Goal: Task Accomplishment & Management: Use online tool/utility

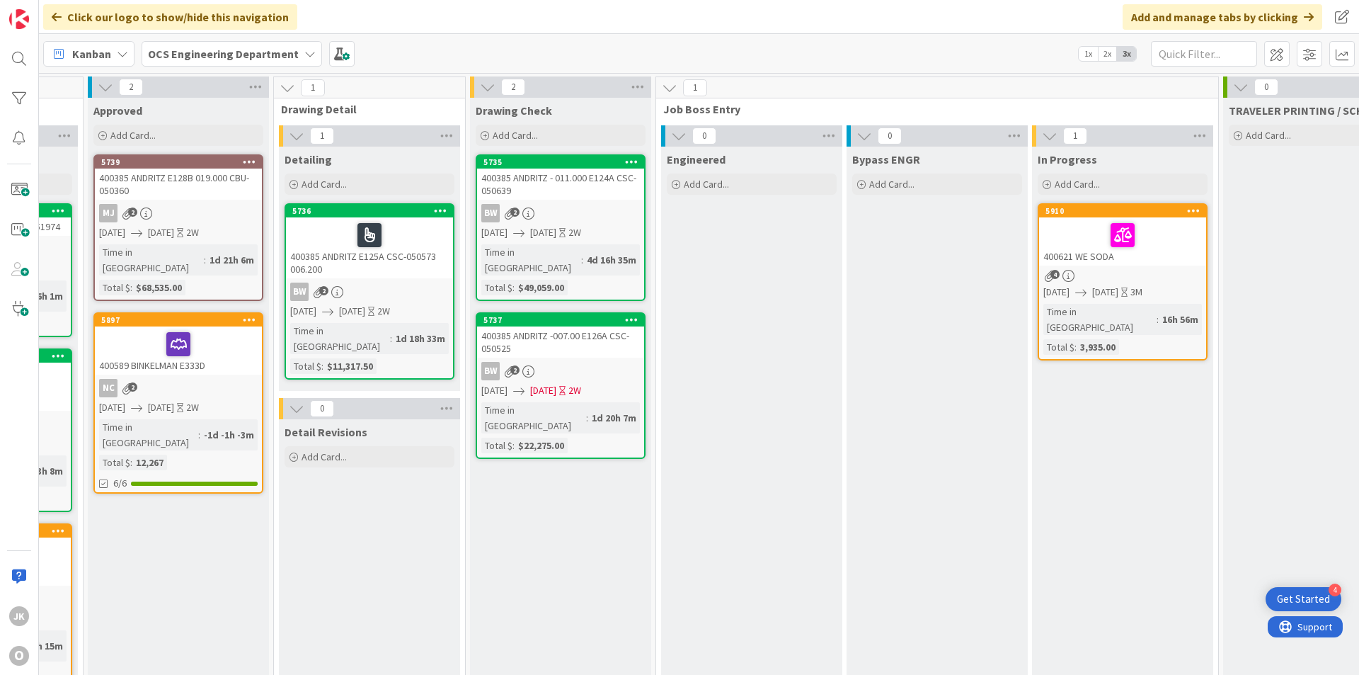
scroll to position [0, 1093]
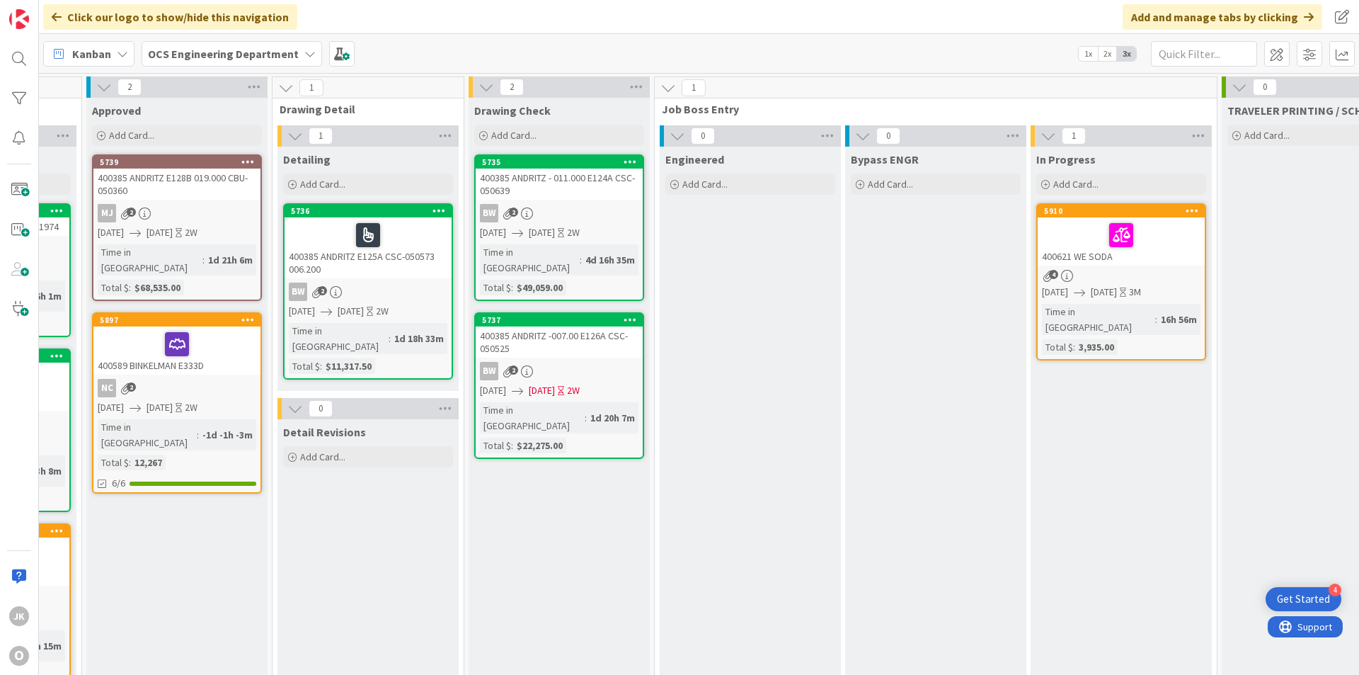
click at [1064, 231] on div at bounding box center [1121, 235] width 159 height 30
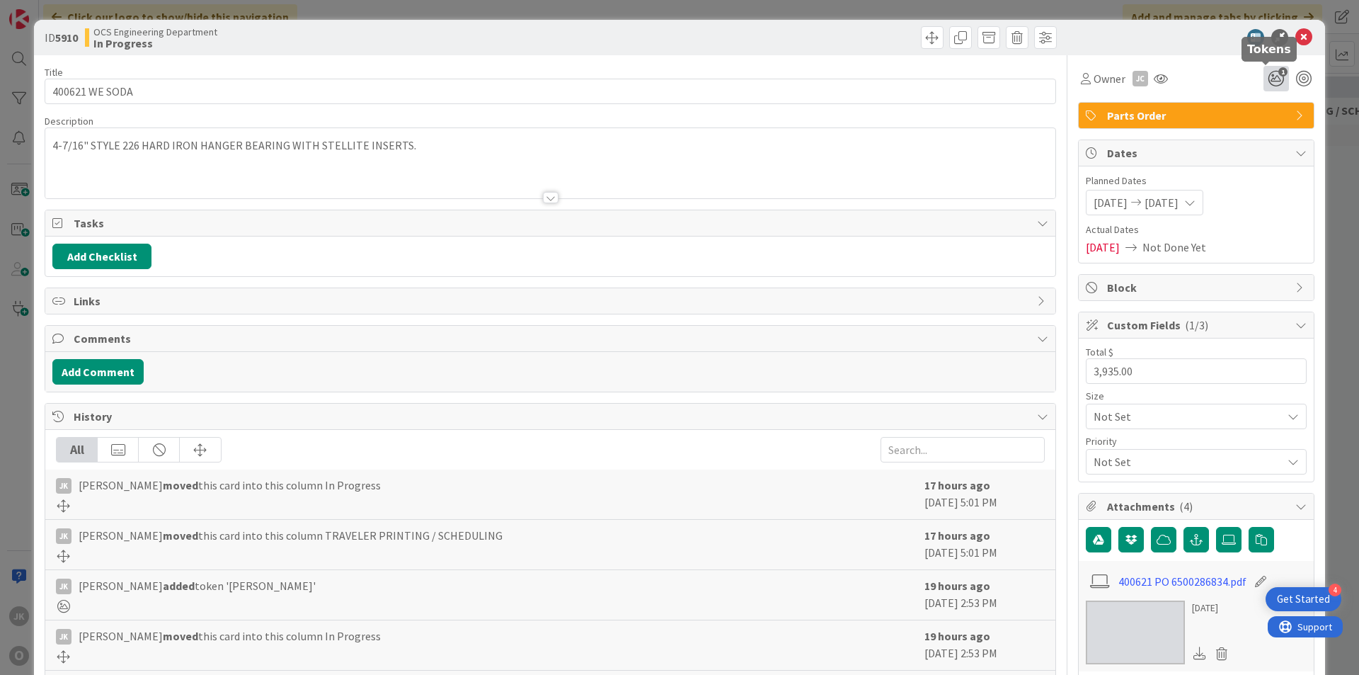
click at [1266, 74] on icon "1" at bounding box center [1276, 78] width 25 height 25
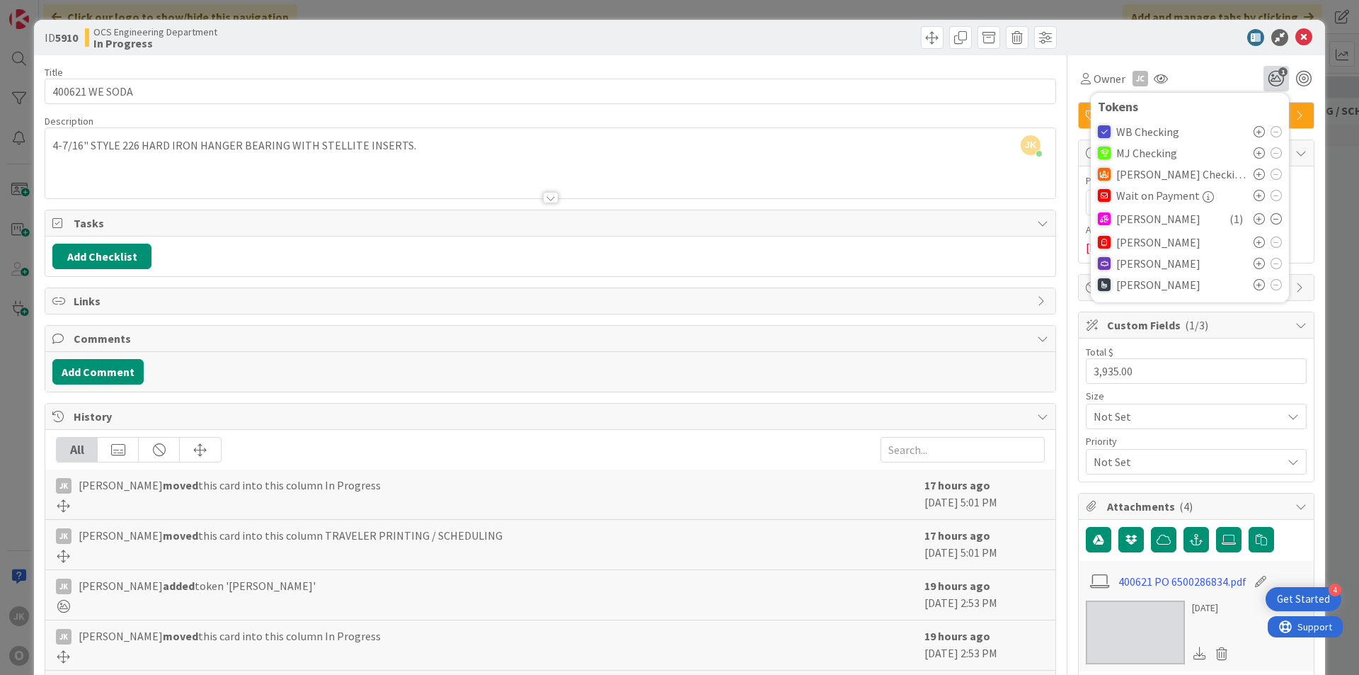
click at [1271, 219] on icon at bounding box center [1276, 218] width 11 height 11
click at [1204, 65] on div "Owner JC Tokens WB Checking MJ Checking [PERSON_NAME] Checking Wait on Payment …" at bounding box center [1196, 73] width 236 height 36
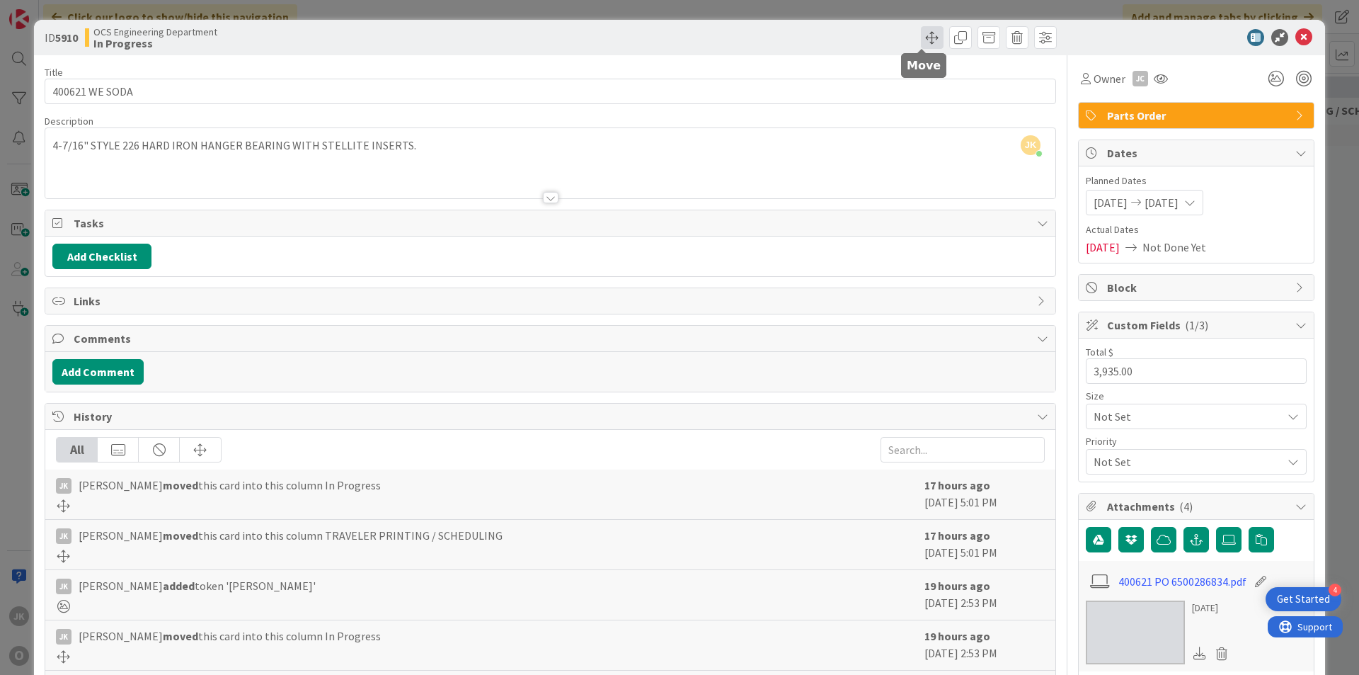
click at [921, 38] on span at bounding box center [932, 37] width 23 height 23
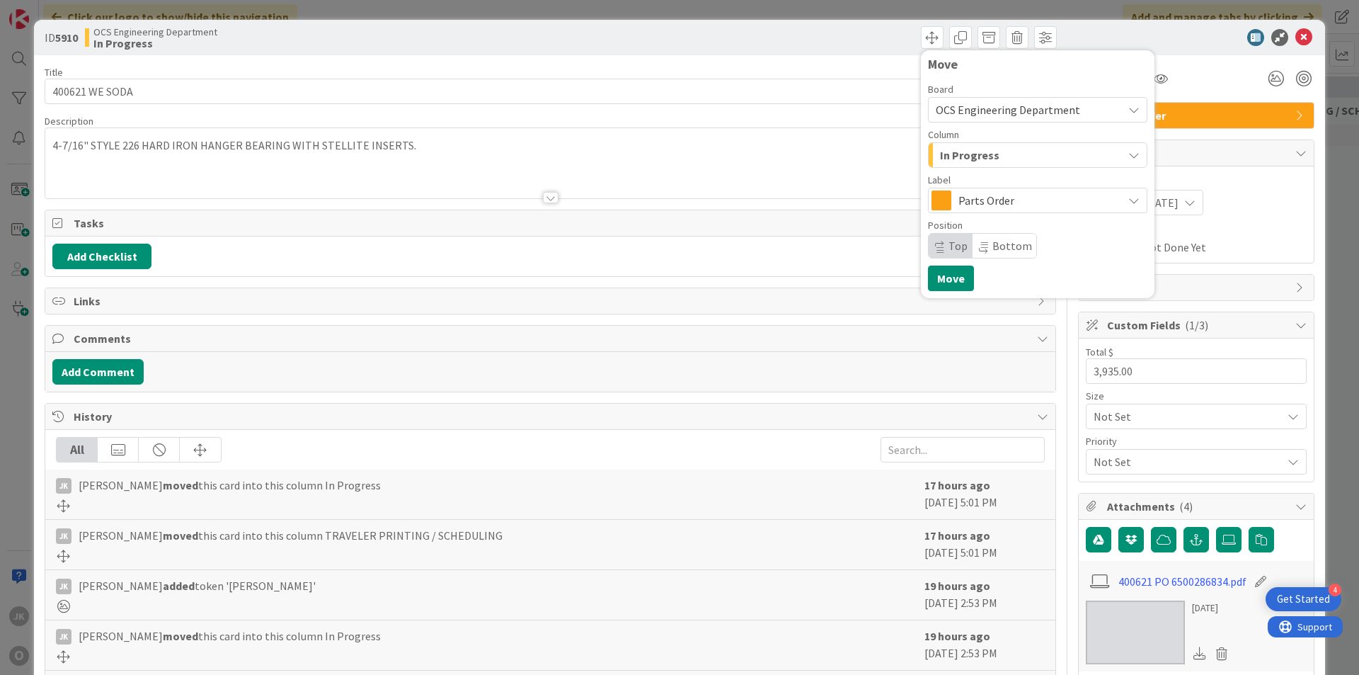
click at [1012, 150] on div "In Progress" at bounding box center [1030, 155] width 186 height 23
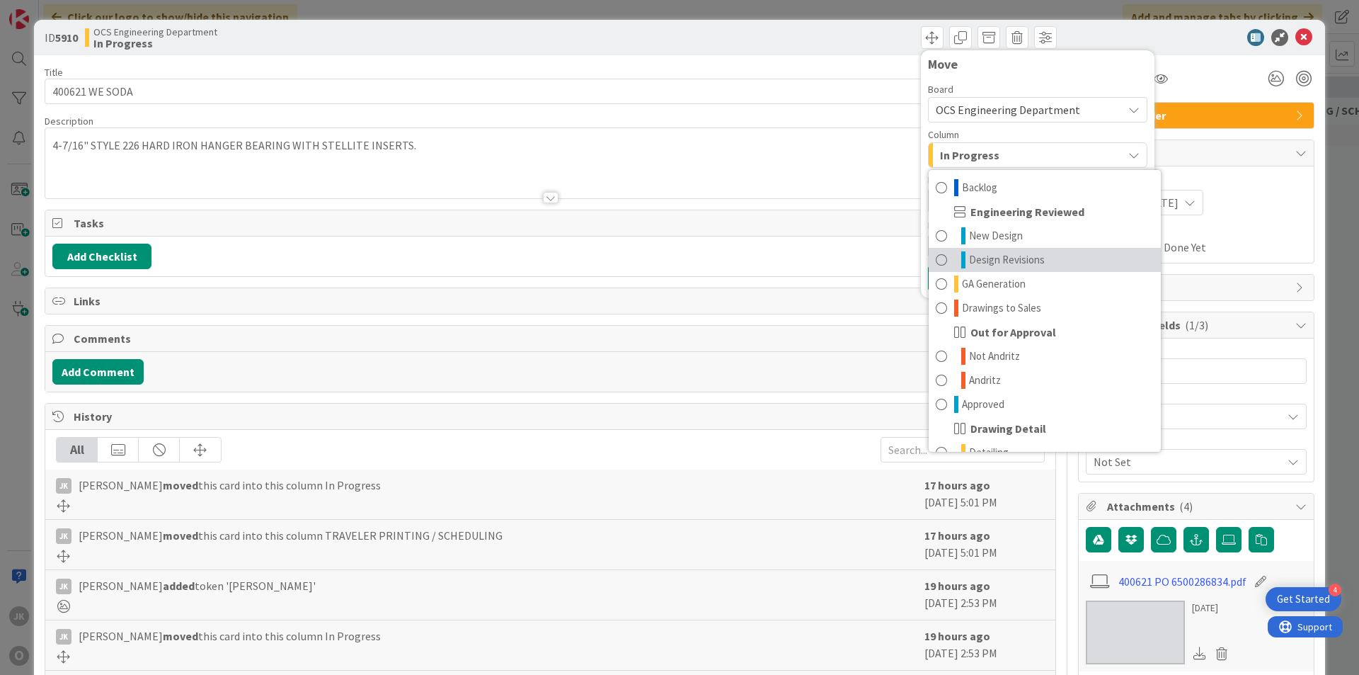
scroll to position [71, 0]
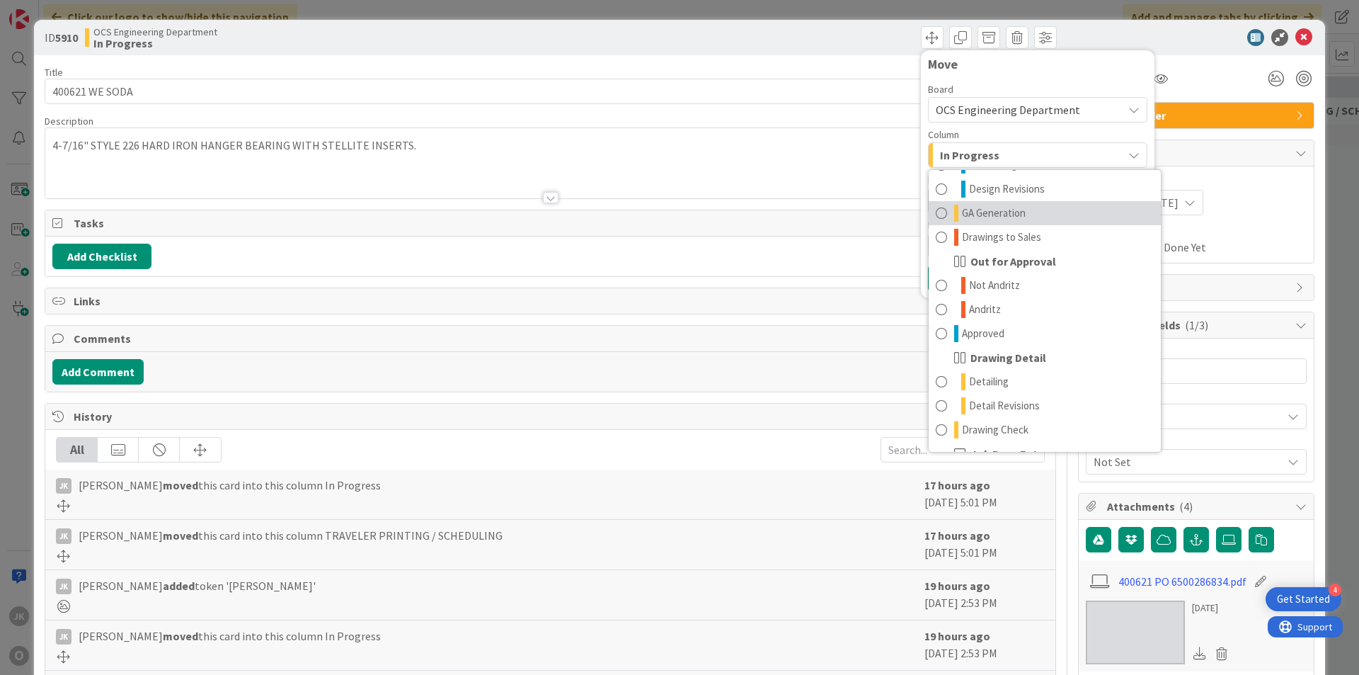
click at [1007, 220] on span "GA Generation" at bounding box center [994, 213] width 64 height 17
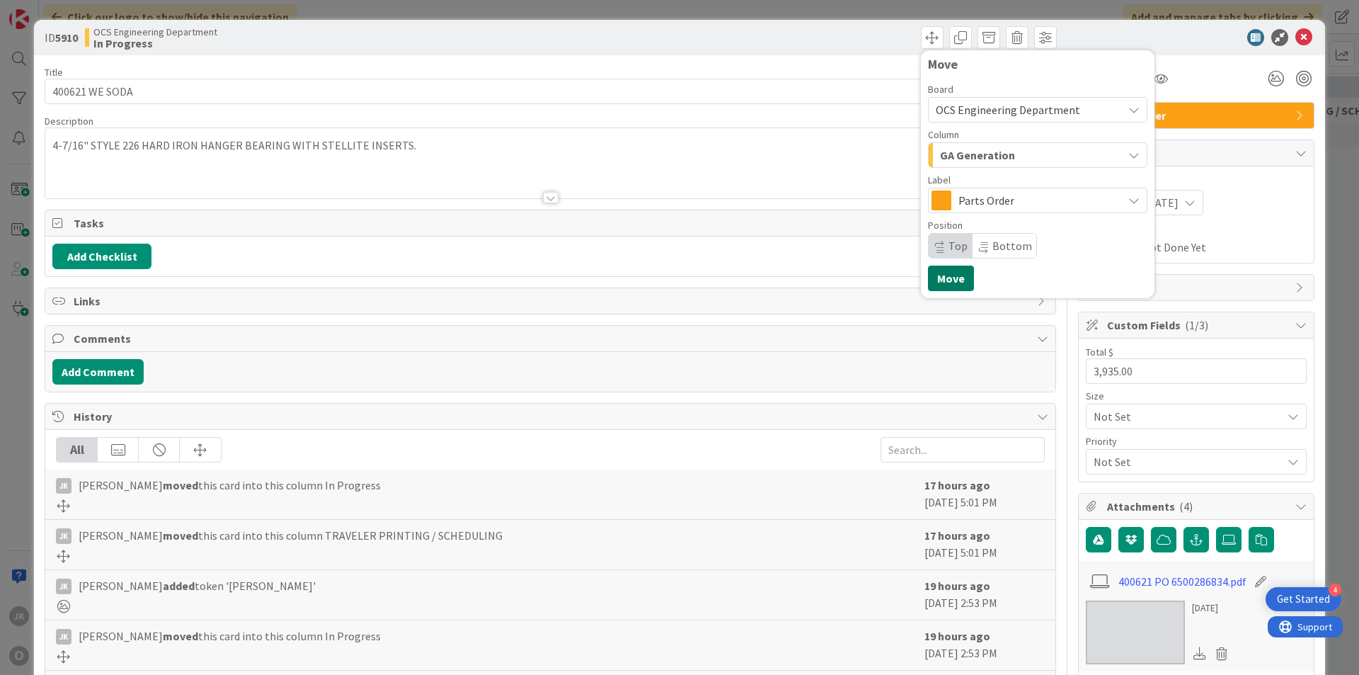
click at [957, 275] on button "Move" at bounding box center [951, 278] width 46 height 25
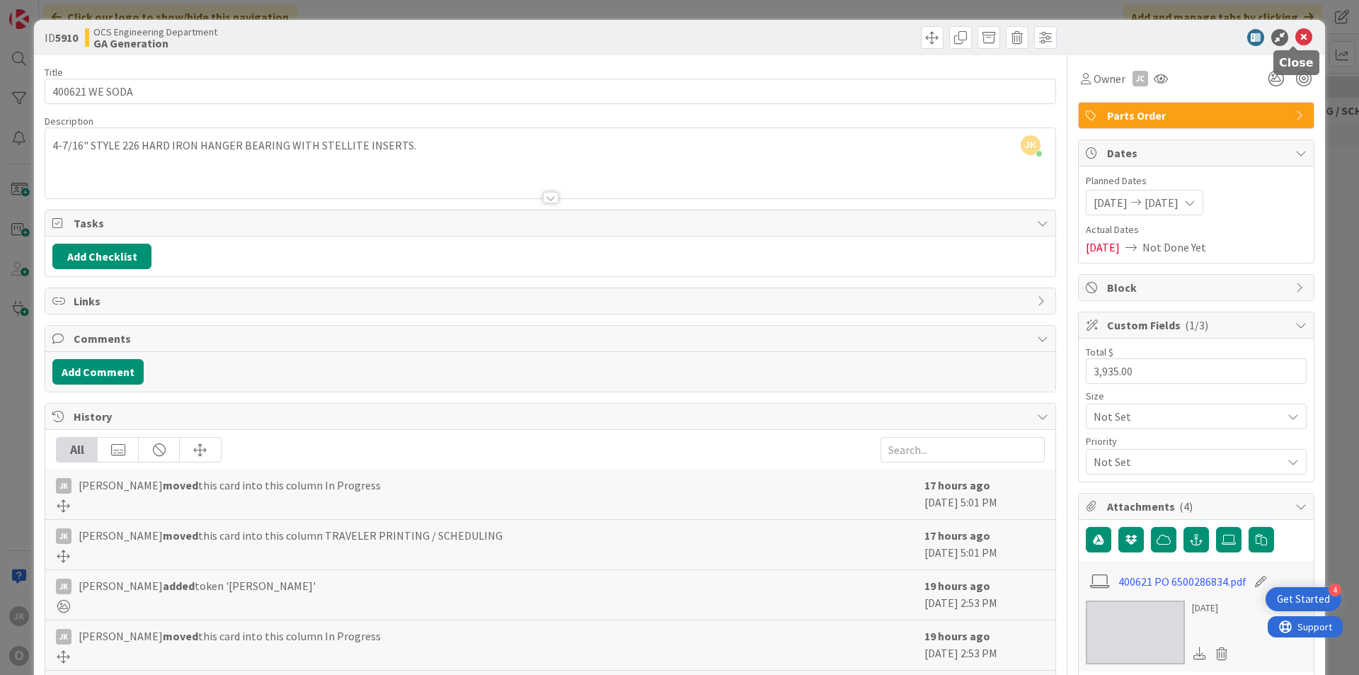
click at [1296, 40] on icon at bounding box center [1304, 37] width 17 height 17
